Goal: Task Accomplishment & Management: Complete application form

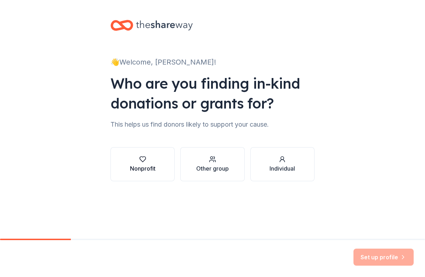
click at [154, 161] on div "button" at bounding box center [142, 158] width 25 height 7
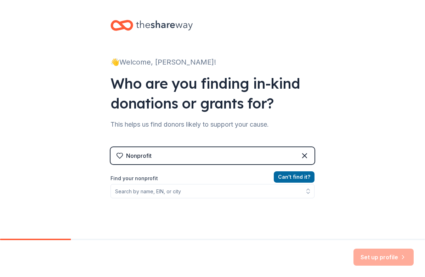
click at [153, 200] on div "Can ' t find it? Find your nonprofit" at bounding box center [212, 213] width 204 height 82
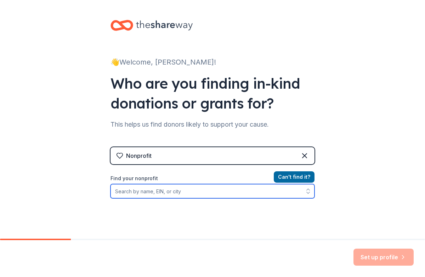
click at [153, 189] on input "Find your nonprofit" at bounding box center [212, 191] width 204 height 14
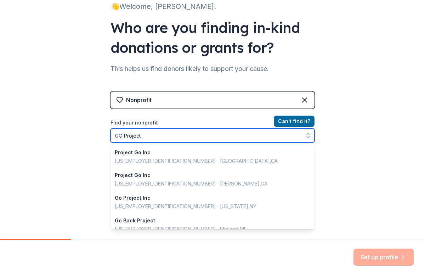
scroll to position [56, 0]
type input "GO Project"
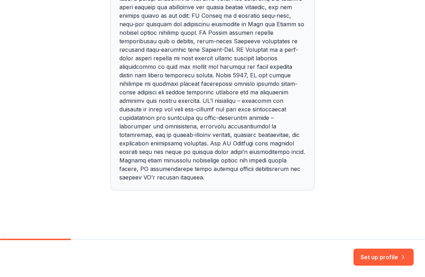
scroll to position [79, 0]
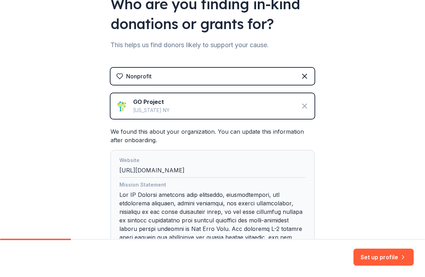
click at [305, 103] on icon at bounding box center [304, 106] width 8 height 8
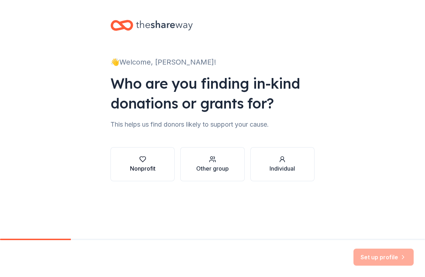
scroll to position [0, 0]
click at [137, 168] on div "Nonprofit" at bounding box center [142, 168] width 25 height 8
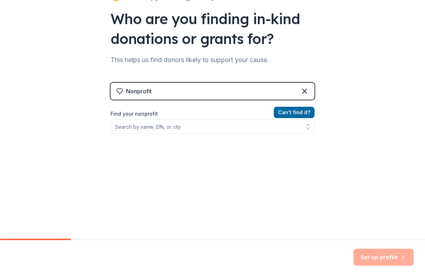
scroll to position [64, 0]
click at [297, 113] on button "Can ' t find it?" at bounding box center [294, 112] width 41 height 11
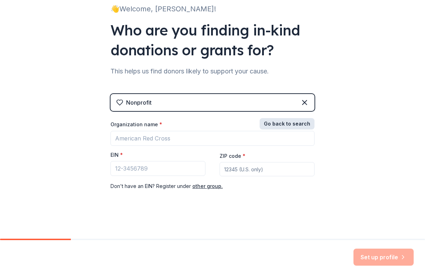
scroll to position [53, 0]
click at [284, 126] on button "Go back to search" at bounding box center [287, 123] width 55 height 11
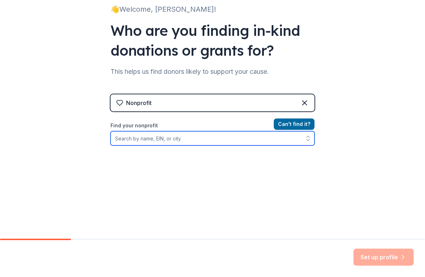
click at [183, 136] on input "Find your nonprofit" at bounding box center [212, 138] width 204 height 14
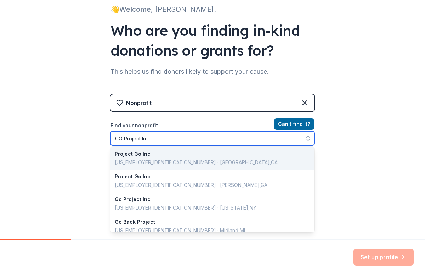
scroll to position [0, 0]
type input "GO Project Inc"
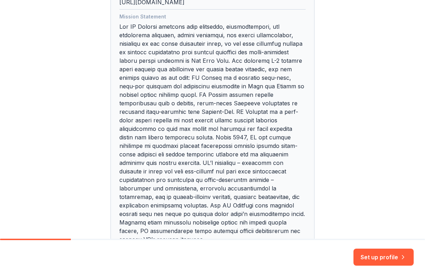
scroll to position [82, 0]
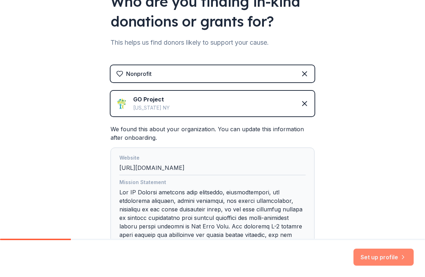
click at [372, 252] on button "Set up profile" at bounding box center [383, 256] width 60 height 17
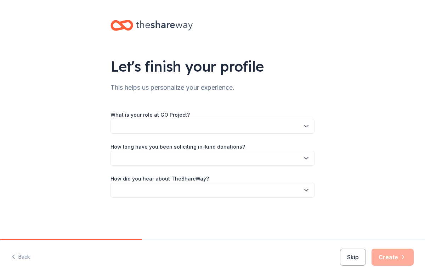
click at [200, 125] on button "button" at bounding box center [212, 126] width 204 height 15
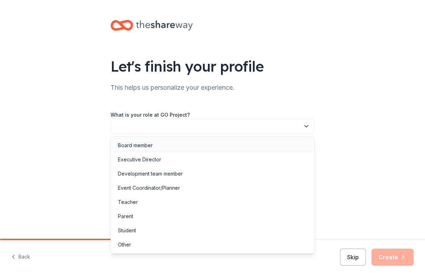
click at [187, 144] on div "Board member" at bounding box center [212, 145] width 200 height 14
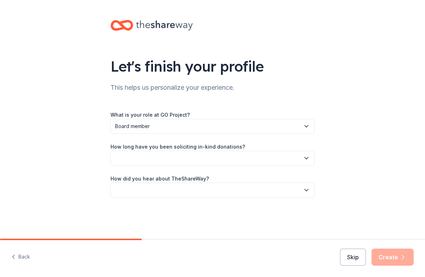
click at [184, 155] on button "button" at bounding box center [212, 157] width 204 height 15
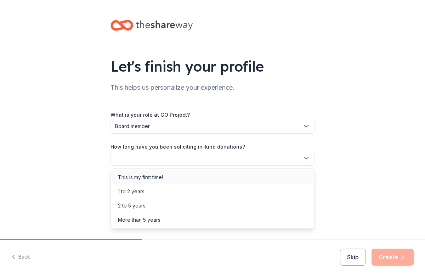
click at [179, 175] on div "This is my first time!" at bounding box center [212, 177] width 200 height 14
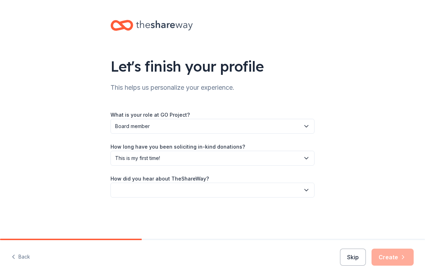
click at [173, 155] on span "This is my first time!" at bounding box center [207, 158] width 185 height 8
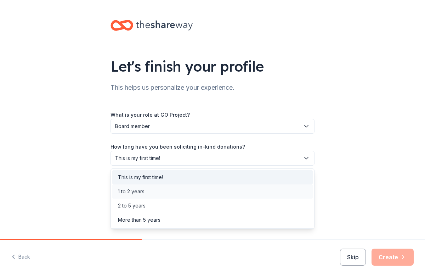
click at [169, 191] on div "1 to 2 years" at bounding box center [212, 191] width 200 height 14
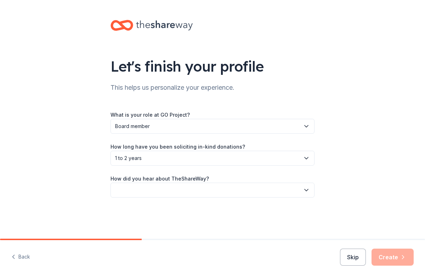
click at [169, 190] on button "button" at bounding box center [212, 189] width 204 height 15
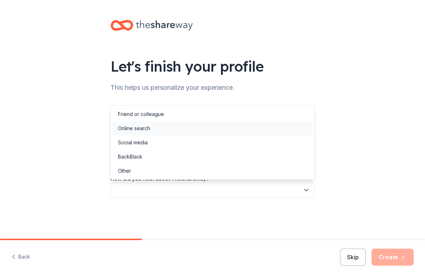
click at [165, 130] on div "Online search" at bounding box center [212, 128] width 200 height 14
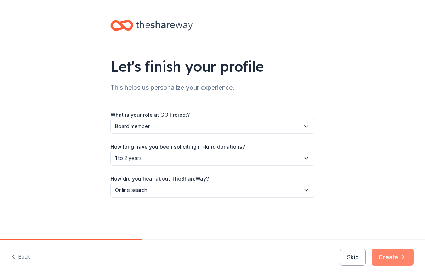
click at [382, 254] on button "Create" at bounding box center [392, 256] width 42 height 17
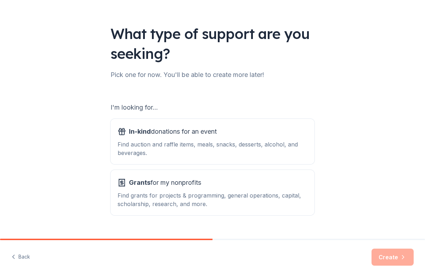
scroll to position [35, 0]
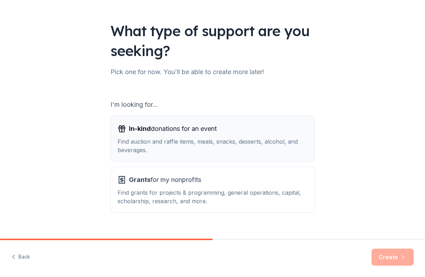
click at [237, 133] on div "In-kind donations for an event" at bounding box center [213, 128] width 190 height 11
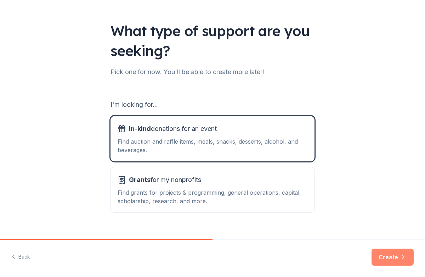
click at [399, 252] on button "Create" at bounding box center [392, 256] width 42 height 17
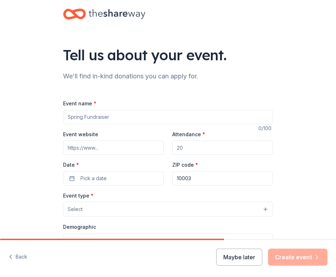
click at [135, 109] on div "Event name *" at bounding box center [168, 111] width 210 height 25
type input "GO Project Fall Cocktail Party"
click at [115, 145] on input "Event website" at bounding box center [113, 147] width 101 height 14
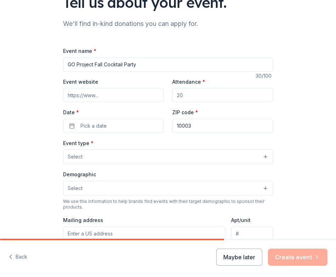
scroll to position [53, 0]
drag, startPoint x: 188, startPoint y: 97, endPoint x: 161, endPoint y: 97, distance: 27.3
click at [161, 97] on div "Event website Attendance * Date * Pick a date ZIP code * 10003" at bounding box center [168, 105] width 210 height 56
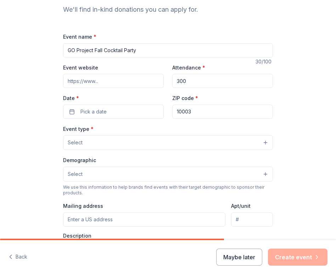
scroll to position [80, 0]
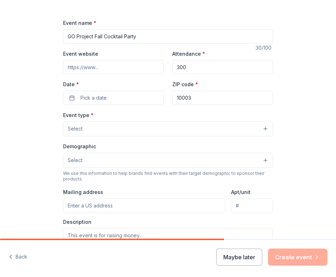
type input "300"
click at [119, 67] on input "Event website" at bounding box center [113, 67] width 101 height 14
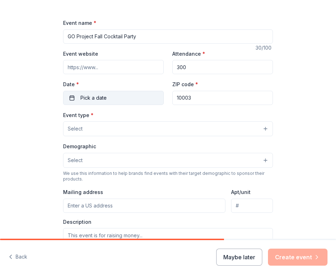
click at [108, 99] on button "Pick a date" at bounding box center [113, 98] width 101 height 14
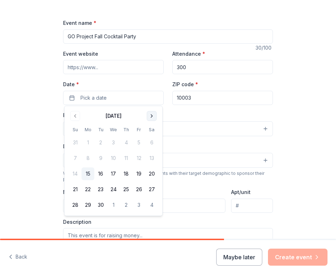
click at [152, 112] on button "Go to next month" at bounding box center [152, 116] width 10 height 10
click at [115, 189] on button "22" at bounding box center [113, 189] width 13 height 13
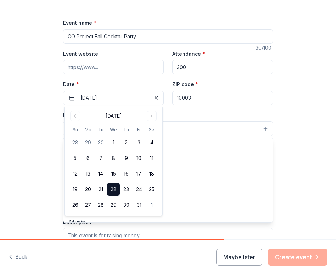
click at [200, 128] on button "Select" at bounding box center [168, 128] width 210 height 15
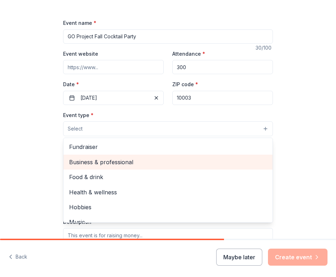
scroll to position [0, 0]
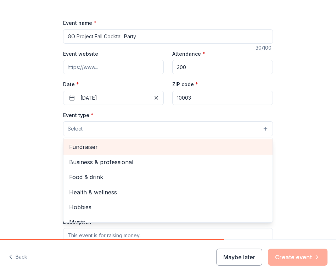
click at [125, 148] on span "Fundraiser" at bounding box center [168, 146] width 198 height 9
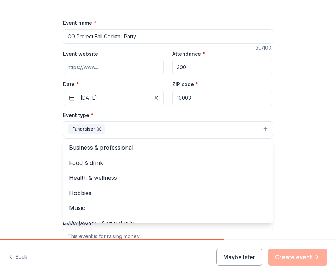
click at [103, 68] on div "Event name * GO Project Fall Cocktail Party 30 /100 Event website Attendance * …" at bounding box center [168, 182] width 210 height 328
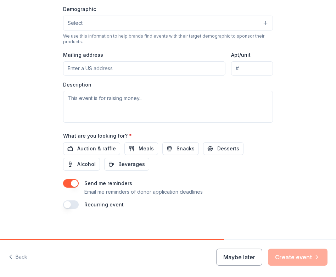
scroll to position [219, 0]
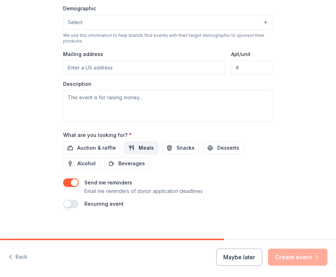
click at [134, 144] on button "Meals" at bounding box center [141, 147] width 34 height 13
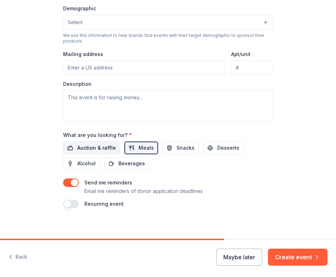
click at [93, 144] on span "Auction & raffle" at bounding box center [96, 147] width 39 height 8
click at [217, 147] on span "Desserts" at bounding box center [228, 147] width 22 height 8
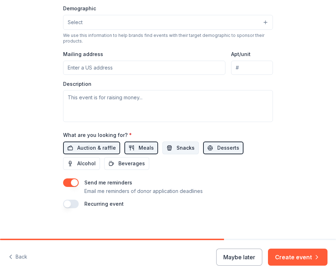
click at [182, 147] on span "Snacks" at bounding box center [185, 147] width 18 height 8
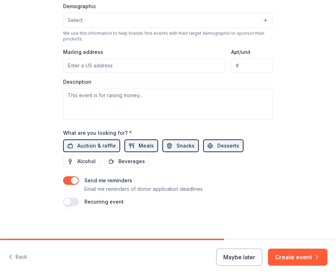
scroll to position [221, 0]
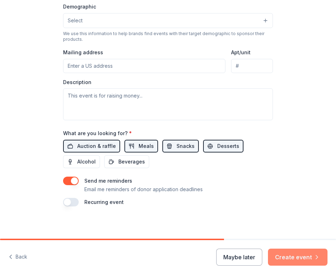
click at [303, 256] on button "Create event" at bounding box center [297, 256] width 59 height 17
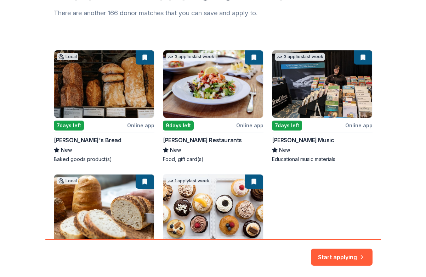
scroll to position [21, 0]
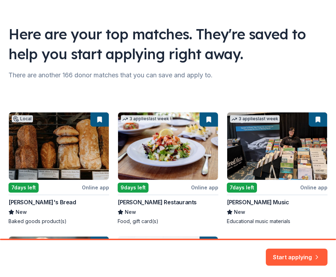
click at [206, 187] on div "Local 7 days left Online app Amy's Bread New Baked goods product(s) 3 applies l…" at bounding box center [167, 230] width 319 height 237
click at [153, 167] on div "Local 7 days left Online app Amy's Bread New Baked goods product(s) 3 applies l…" at bounding box center [167, 230] width 319 height 237
click at [285, 261] on button "Start applying" at bounding box center [297, 252] width 62 height 17
click at [284, 253] on div "Start applying" at bounding box center [297, 256] width 62 height 17
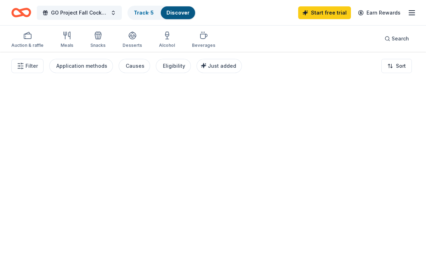
scroll to position [0, 0]
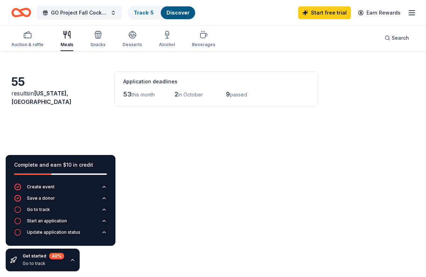
scroll to position [27, 0]
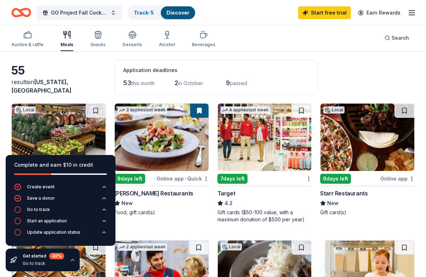
click at [78, 62] on div "55 results in New York, NY Application deadlines 53 this month 2 in October 9 p…" at bounding box center [212, 77] width 403 height 35
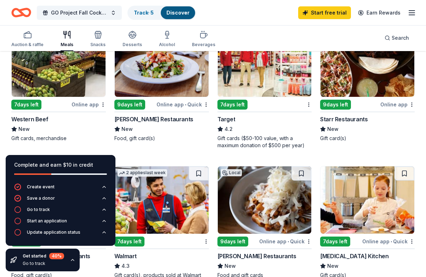
scroll to position [102, 0]
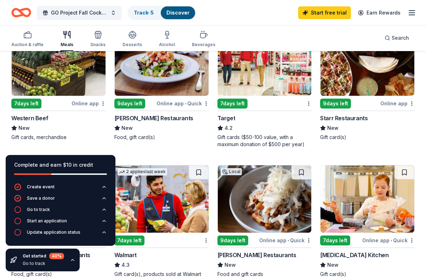
click at [131, 104] on div "9 days left" at bounding box center [129, 103] width 31 height 10
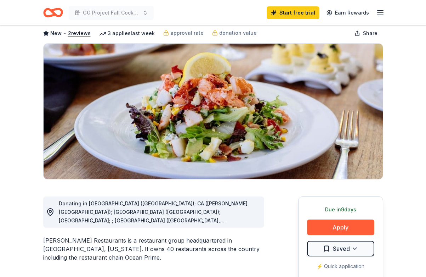
scroll to position [48, 0]
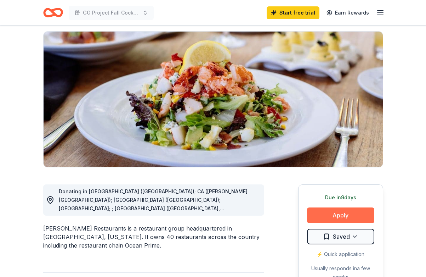
click at [327, 215] on button "Apply" at bounding box center [340, 215] width 67 height 16
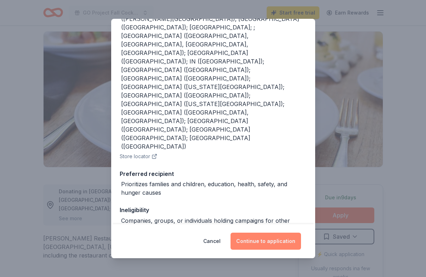
scroll to position [109, 0]
click at [277, 244] on button "Continue to application" at bounding box center [265, 240] width 70 height 17
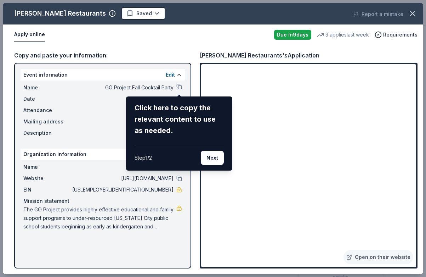
click at [124, 190] on div "[PERSON_NAME] Restaurants Saved Report a mistake Apply online Due [DATE] 3 appl…" at bounding box center [213, 138] width 420 height 271
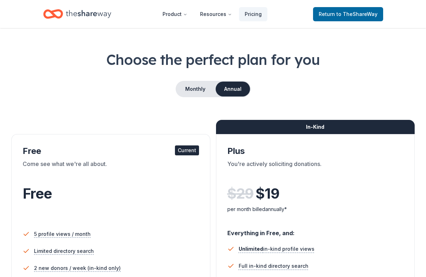
scroll to position [19, 0]
